Goal: Task Accomplishment & Management: Manage account settings

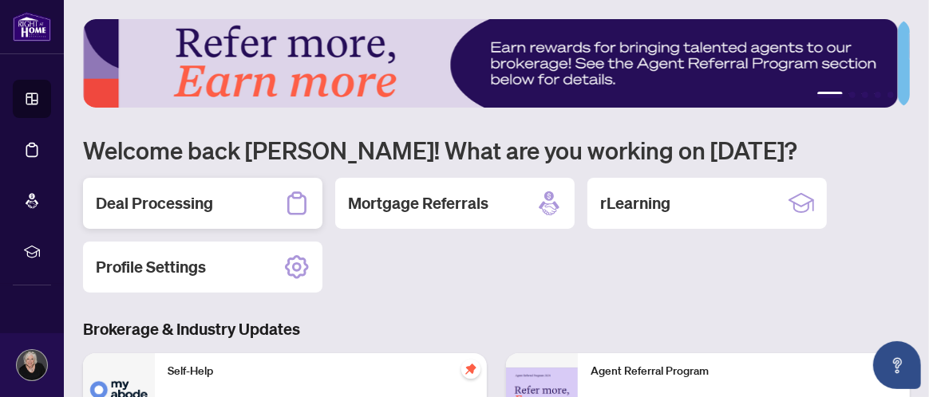
click at [178, 206] on h2 "Deal Processing" at bounding box center [154, 203] width 117 height 22
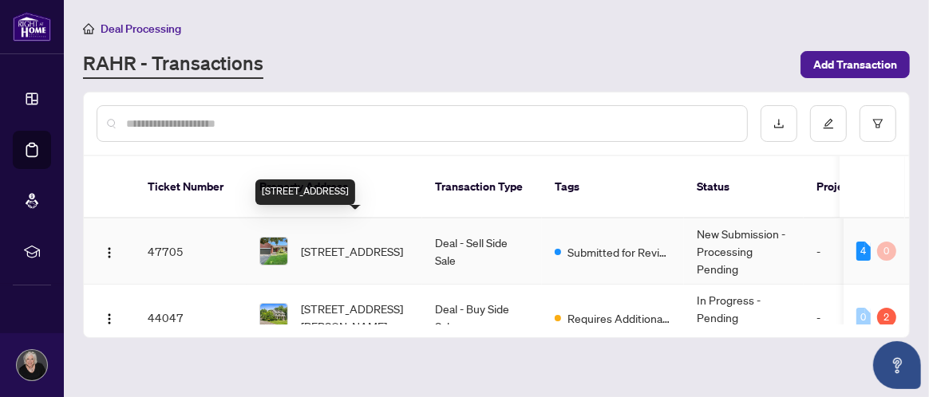
click at [325, 243] on span "[STREET_ADDRESS]" at bounding box center [352, 252] width 102 height 18
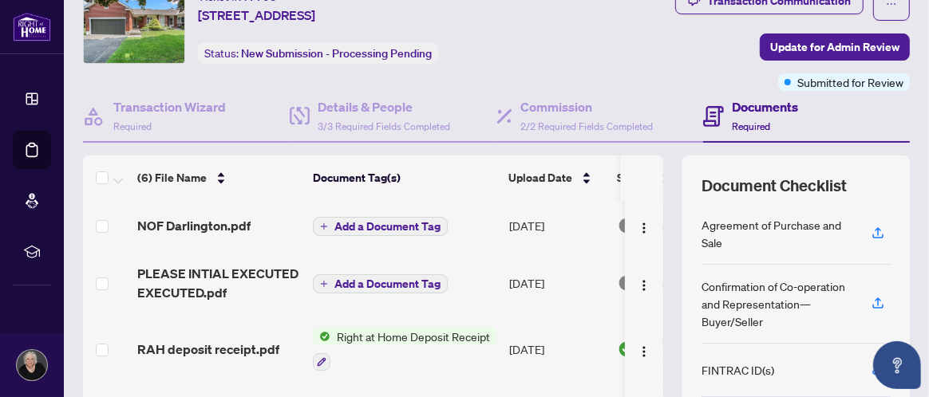
scroll to position [79, 0]
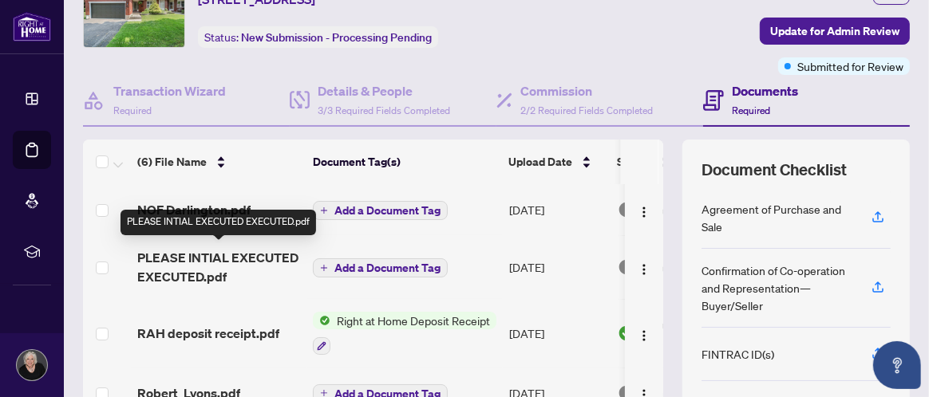
click at [194, 250] on span "PLEASE INTIAL EXECUTED EXECUTED.pdf" at bounding box center [218, 267] width 163 height 38
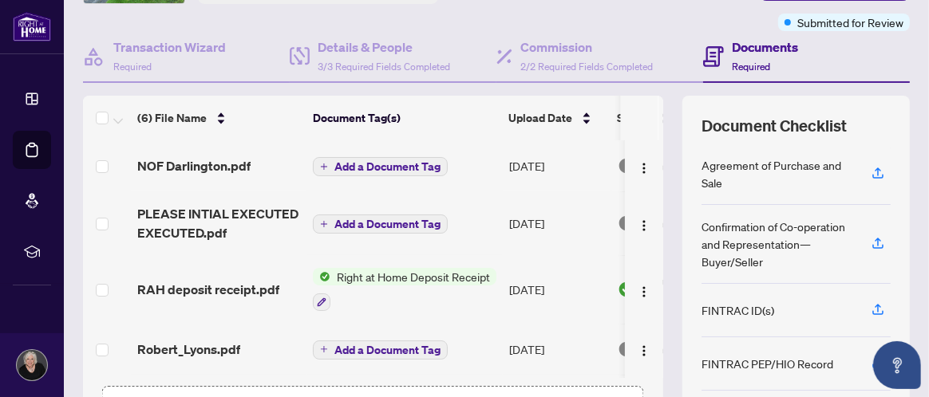
scroll to position [277, 0]
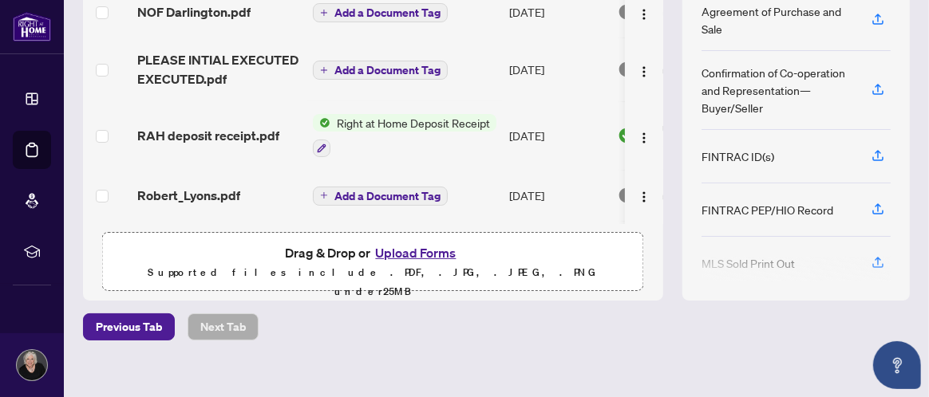
click at [391, 247] on button "Upload Forms" at bounding box center [415, 253] width 90 height 21
click at [410, 249] on button "Upload Forms" at bounding box center [415, 253] width 90 height 21
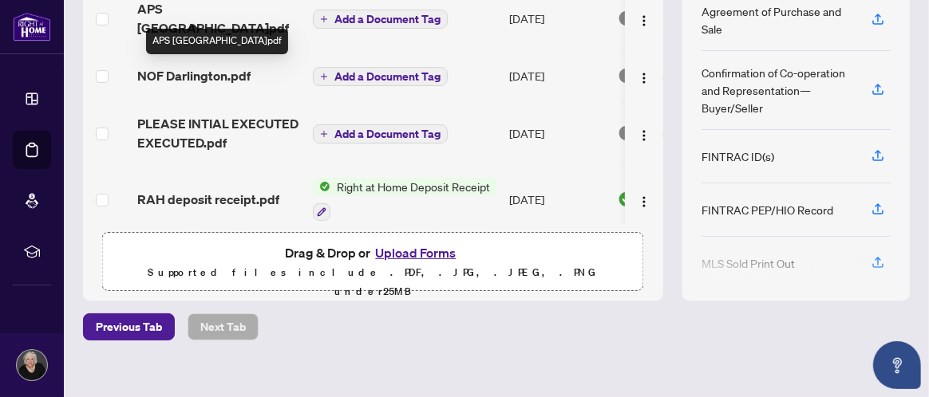
click at [217, 10] on span "APS [GEOGRAPHIC_DATA]pdf" at bounding box center [218, 18] width 163 height 38
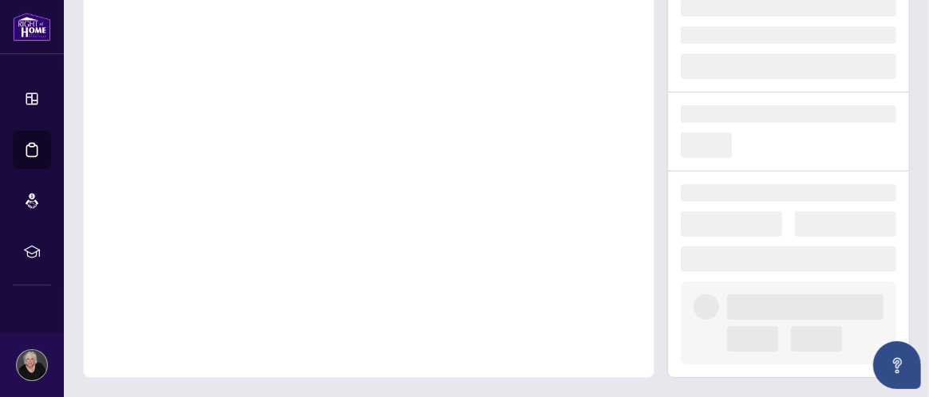
scroll to position [144, 0]
click at [217, 9] on div at bounding box center [368, 158] width 571 height 445
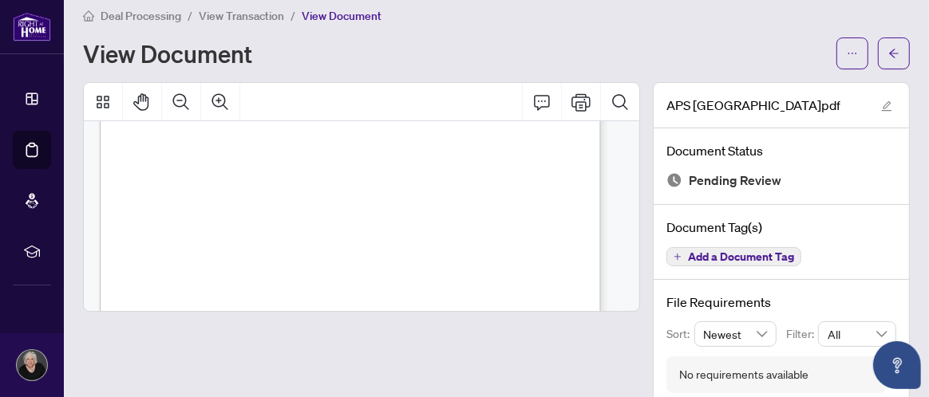
scroll to position [0, 0]
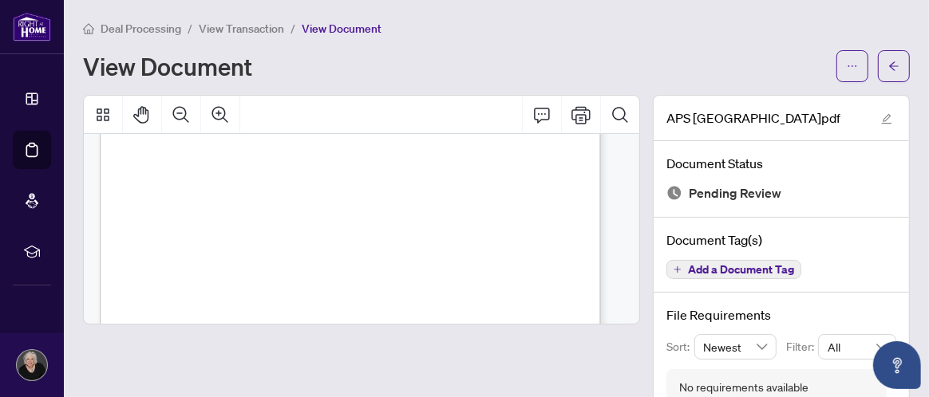
click at [250, 30] on span "View Transaction" at bounding box center [241, 29] width 85 height 14
